Goal: Transaction & Acquisition: Download file/media

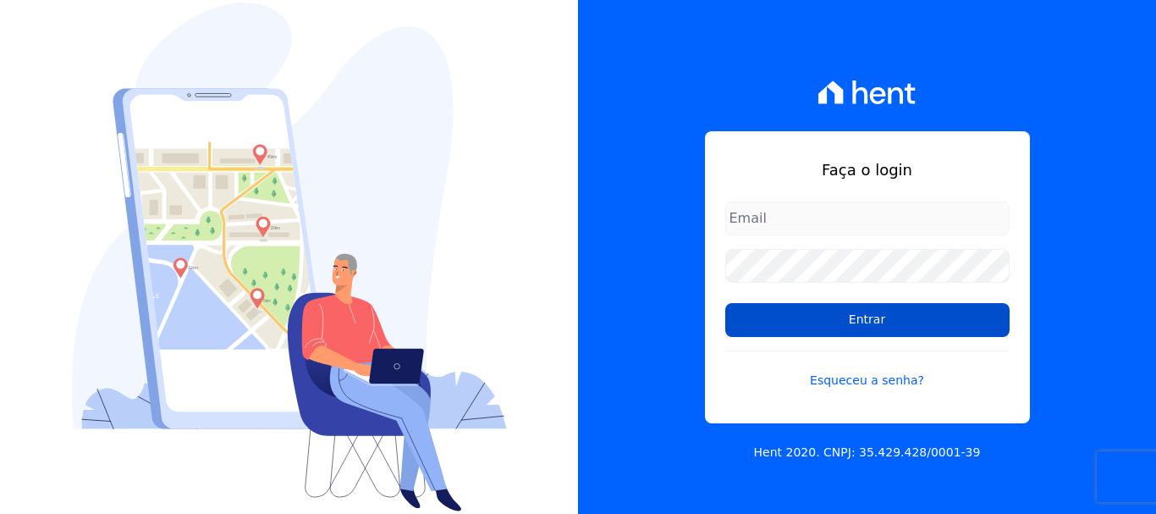
type input "[PERSON_NAME][EMAIL_ADDRESS][DOMAIN_NAME]"
click at [864, 322] on input "Entrar" at bounding box center [867, 320] width 284 height 34
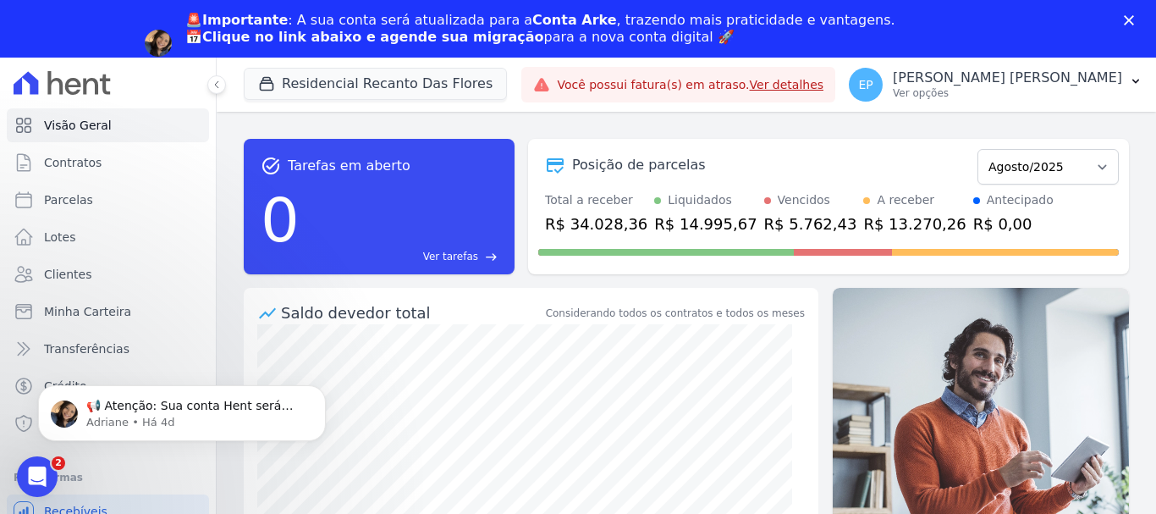
click at [1134, 24] on div "Fechar" at bounding box center [1132, 20] width 17 height 10
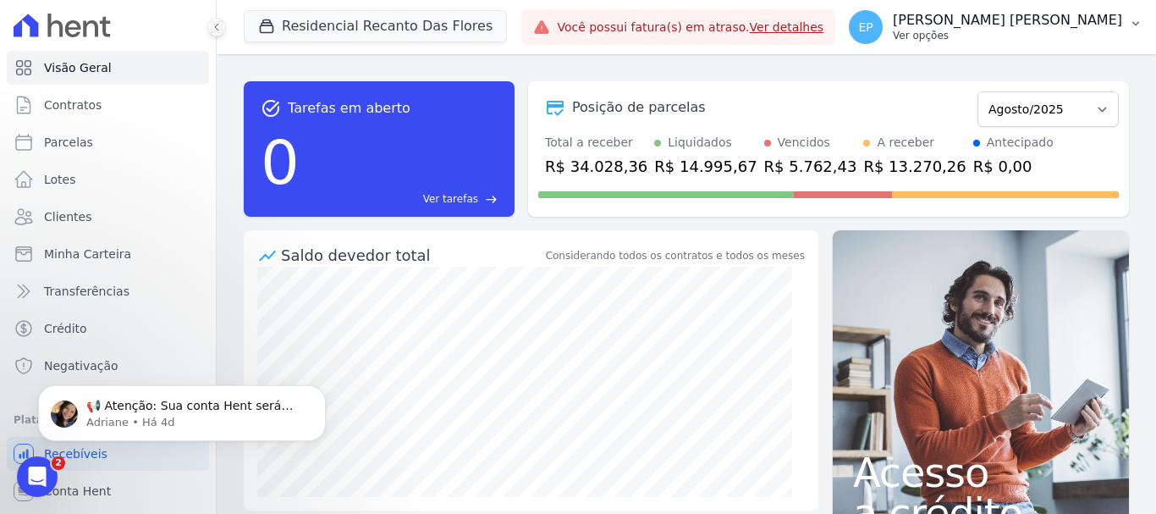
click at [1072, 43] on div "EP [PERSON_NAME] [PERSON_NAME] Ver opções" at bounding box center [985, 27] width 273 height 34
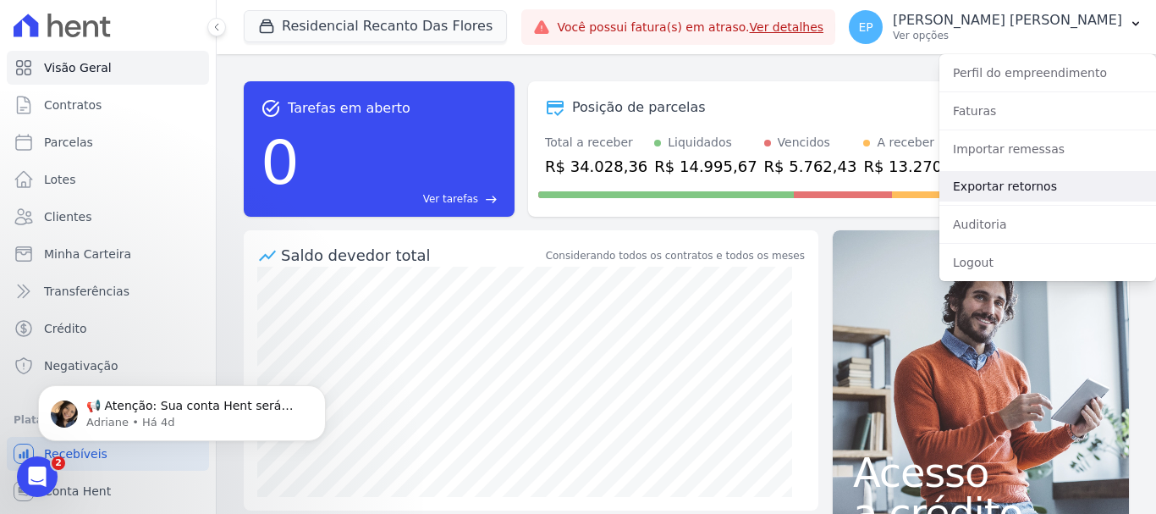
click at [975, 186] on link "Exportar retornos" at bounding box center [1047, 186] width 217 height 30
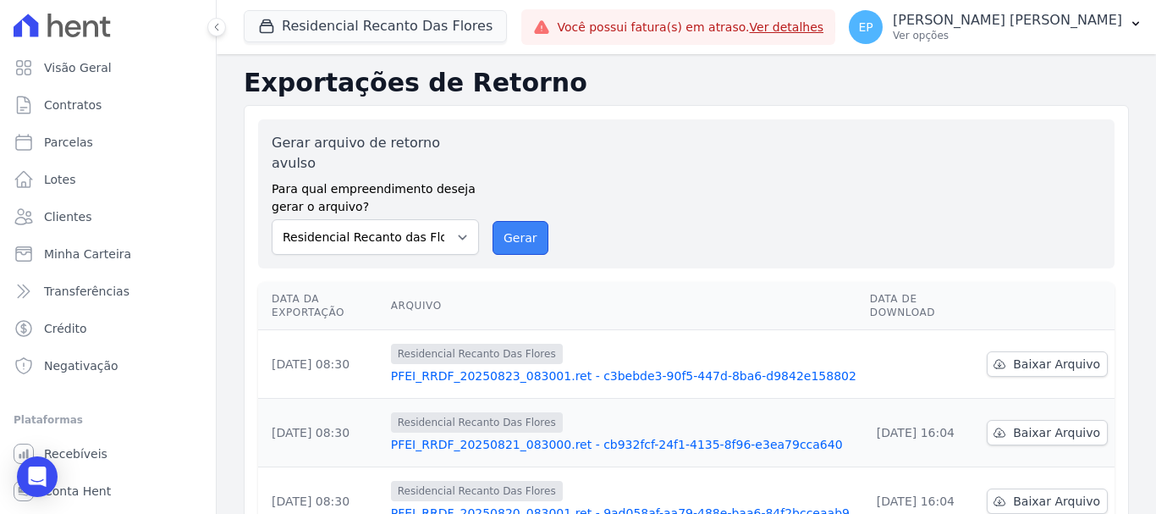
click at [519, 224] on button "Gerar" at bounding box center [521, 238] width 56 height 34
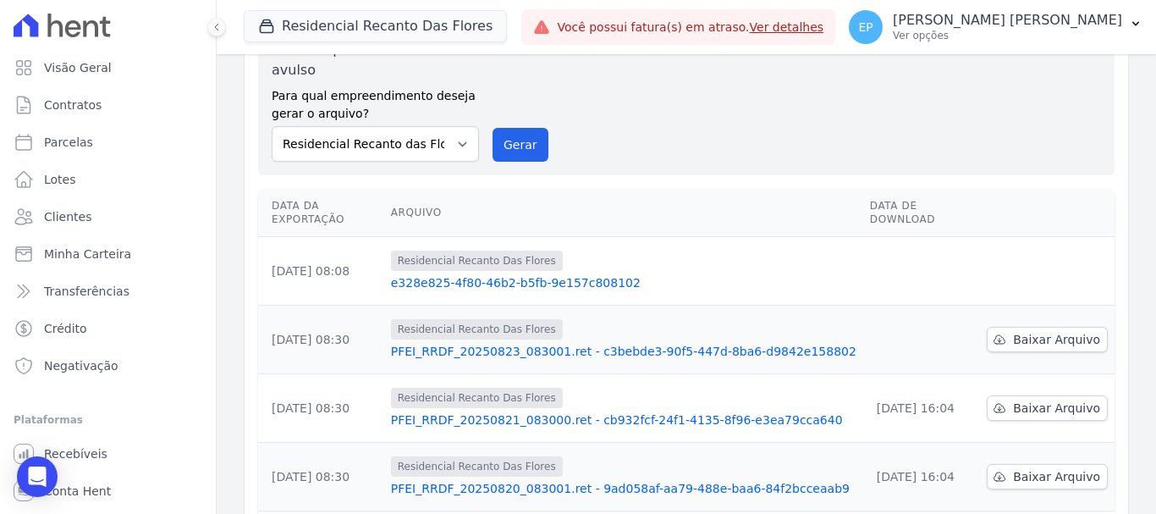
scroll to position [169, 0]
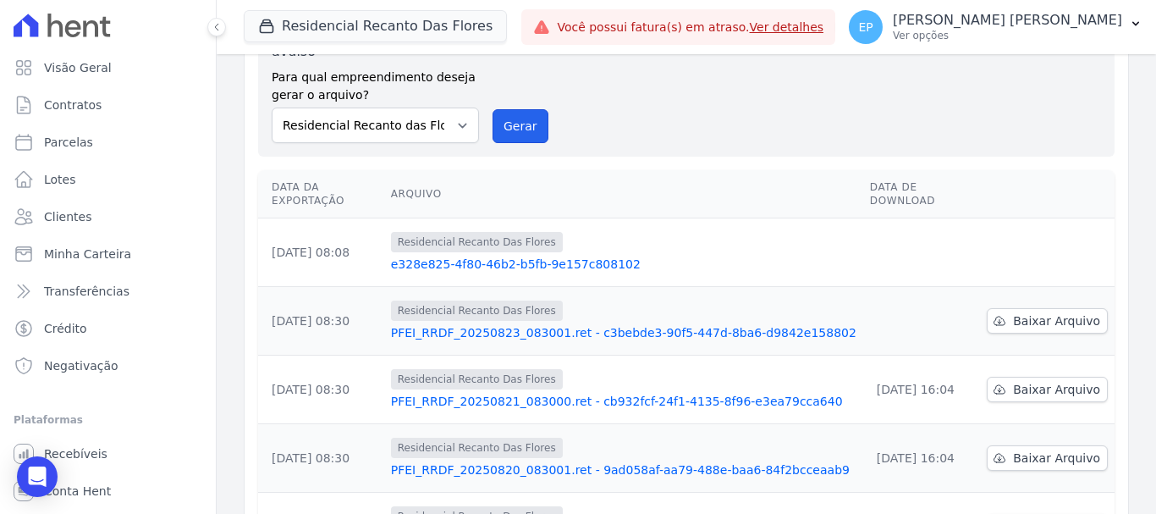
click at [515, 109] on button "Gerar" at bounding box center [521, 126] width 56 height 34
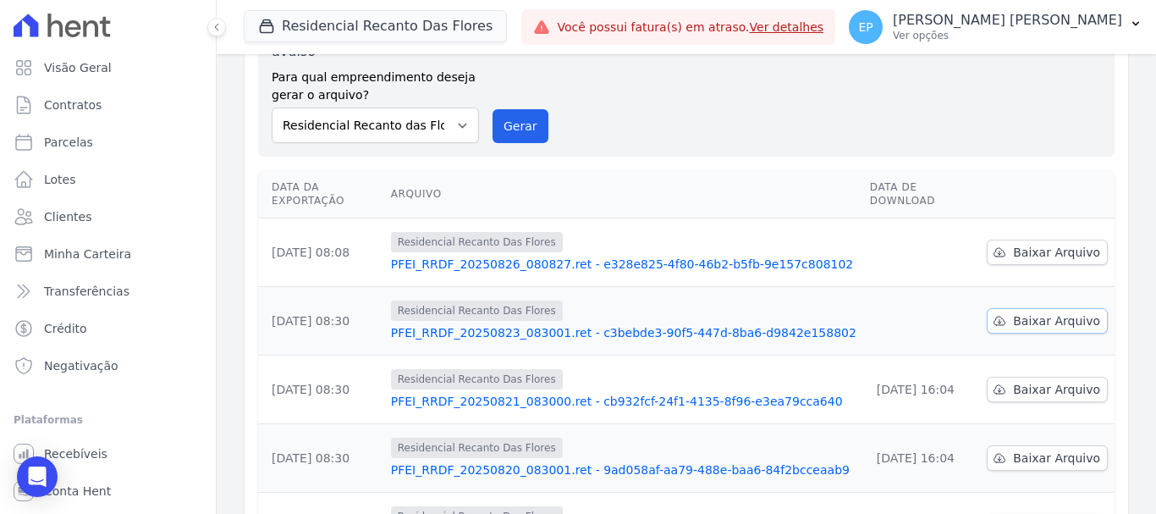
click at [1017, 312] on span "Baixar Arquivo" at bounding box center [1056, 320] width 87 height 17
click at [1016, 244] on span "Baixar Arquivo" at bounding box center [1056, 252] width 87 height 17
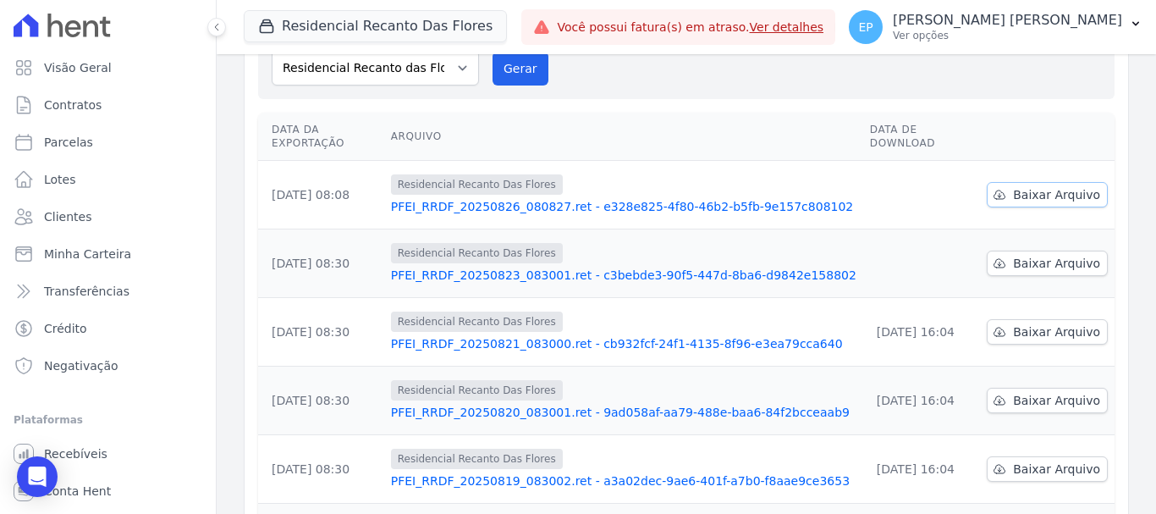
scroll to position [112, 0]
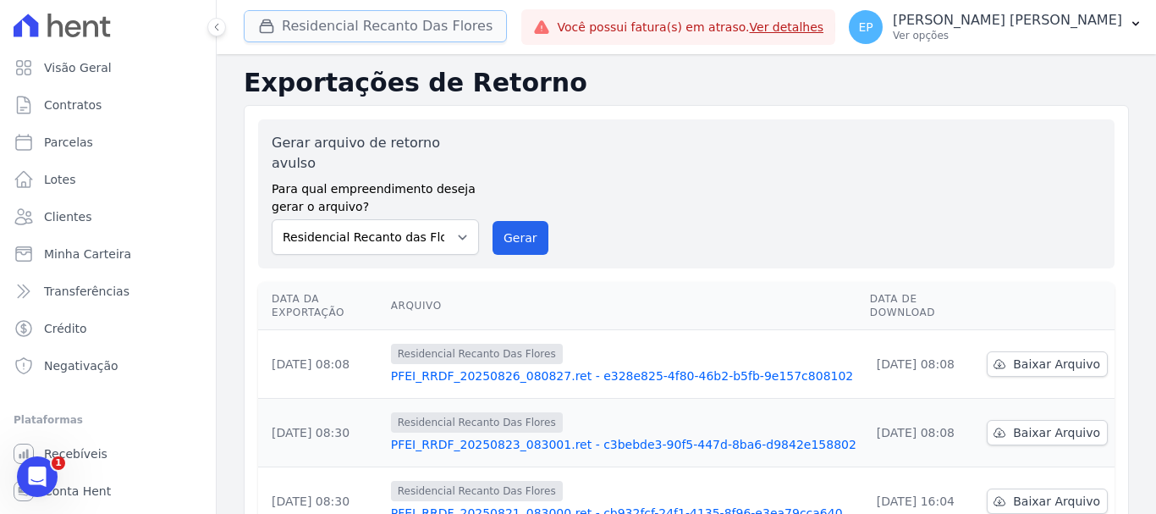
click at [336, 19] on button "Residencial Recanto Das Flores" at bounding box center [375, 26] width 263 height 32
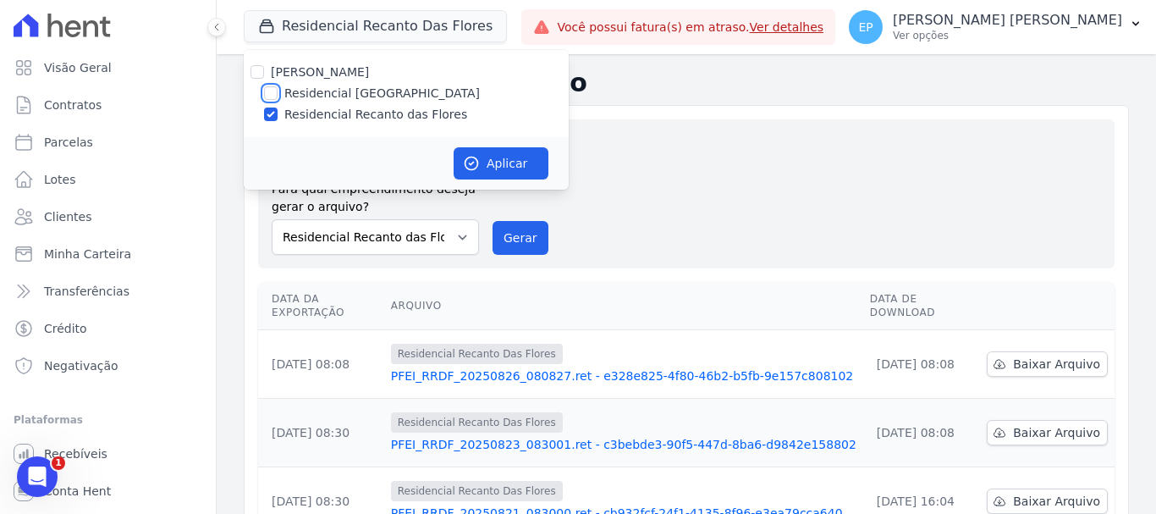
click at [269, 91] on input "Residencial [GEOGRAPHIC_DATA]" at bounding box center [271, 93] width 14 height 14
checkbox input "true"
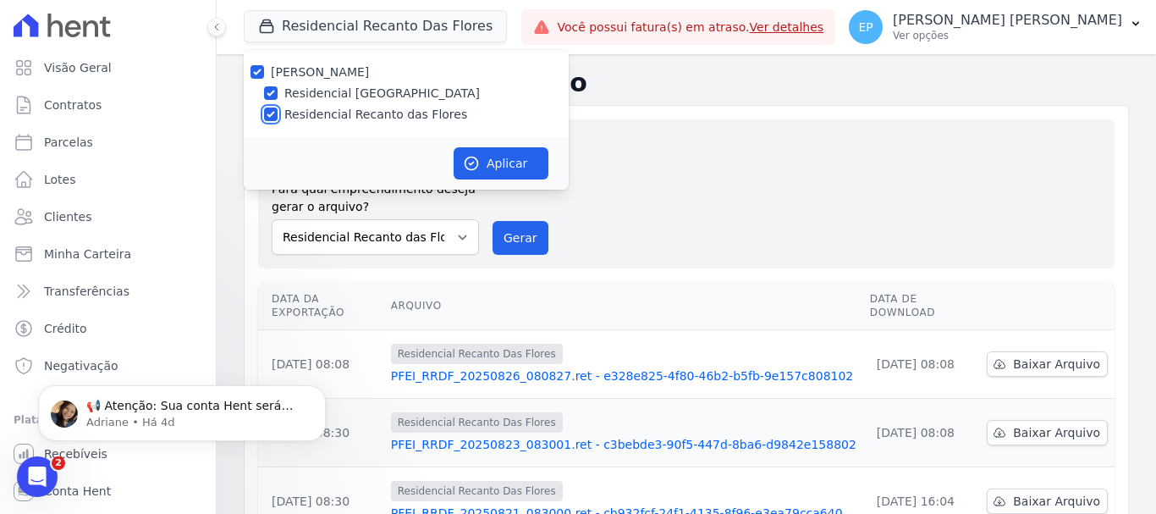
click at [267, 115] on input "Residencial Recanto das Flores" at bounding box center [271, 114] width 14 height 14
checkbox input "false"
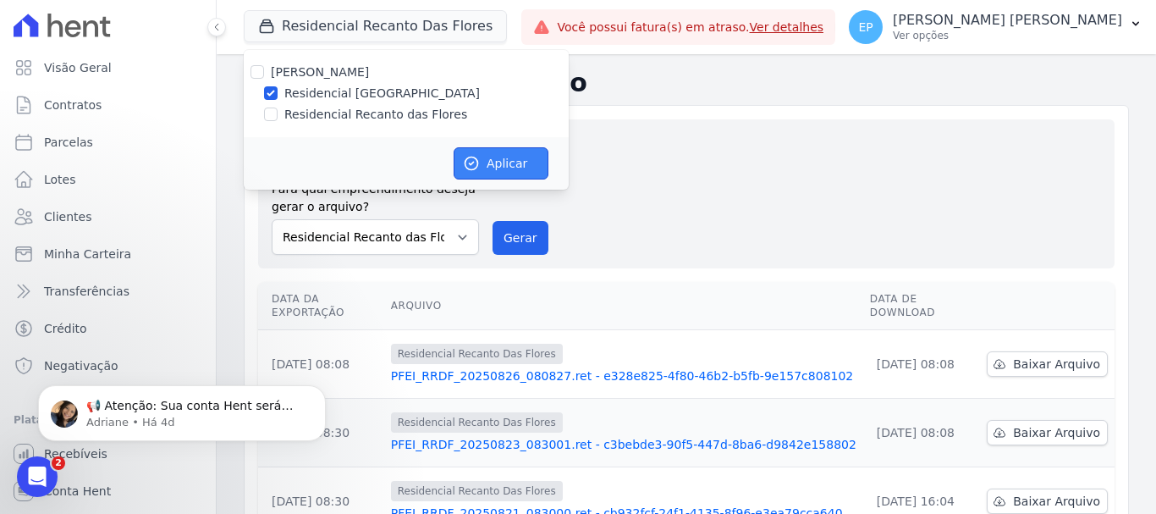
click at [505, 163] on button "Aplicar" at bounding box center [501, 163] width 95 height 32
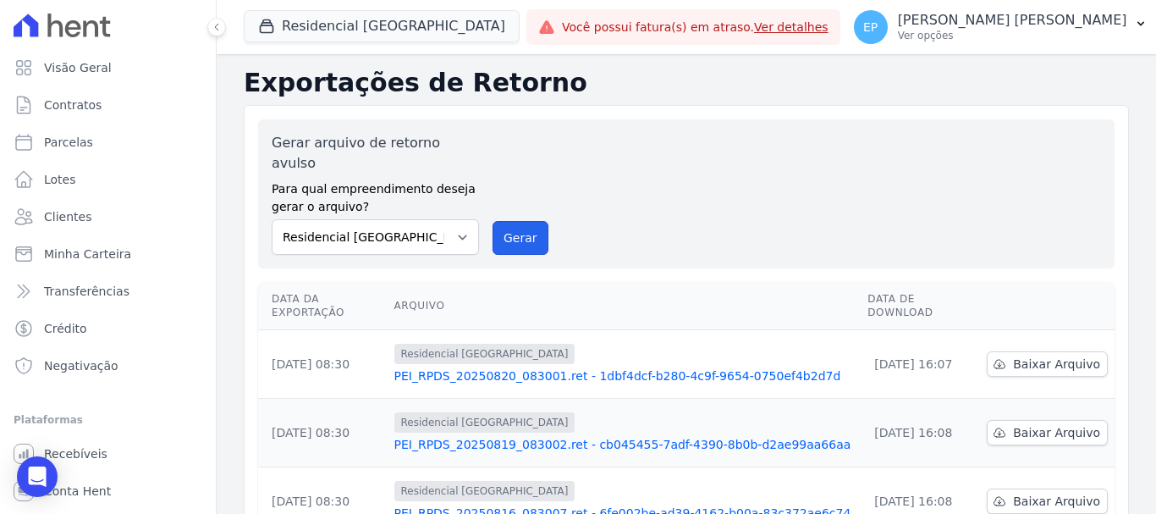
drag, startPoint x: 517, startPoint y: 212, endPoint x: 637, endPoint y: 124, distance: 149.5
click at [518, 221] on button "Gerar" at bounding box center [521, 238] width 56 height 34
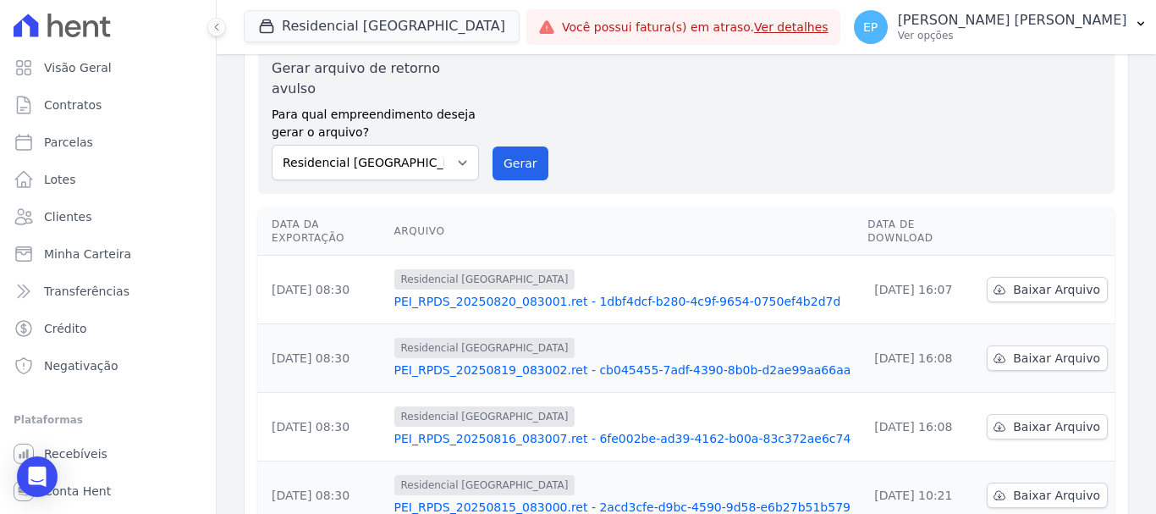
scroll to position [169, 0]
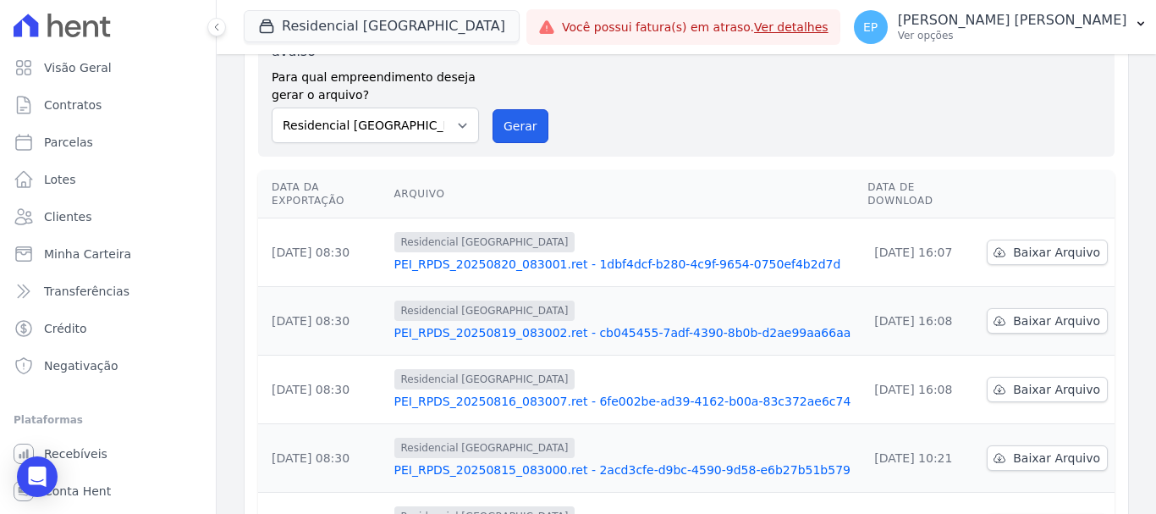
click at [521, 109] on button "Gerar" at bounding box center [521, 126] width 56 height 34
